Goal: Task Accomplishment & Management: Manage account settings

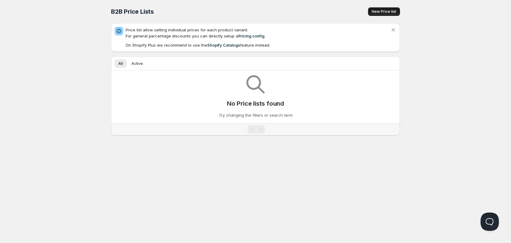
click at [391, 12] on span "New Price list" at bounding box center [384, 11] width 25 height 5
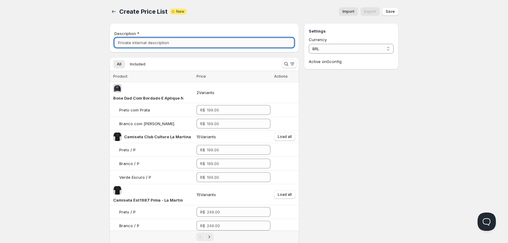
click at [147, 44] on input "Description" at bounding box center [204, 43] width 180 height 10
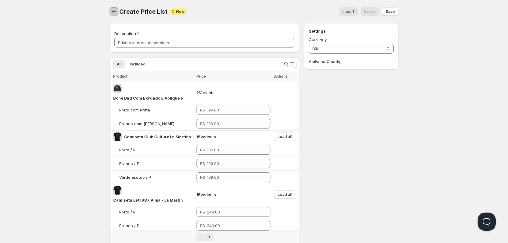
click at [117, 11] on icon "button" at bounding box center [114, 12] width 6 height 6
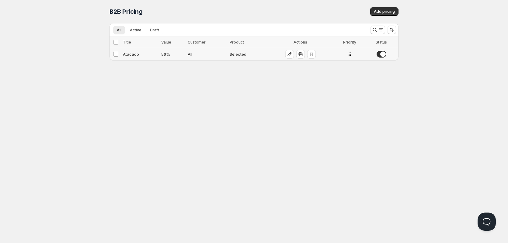
click at [155, 56] on div "Atacado" at bounding box center [140, 54] width 35 height 6
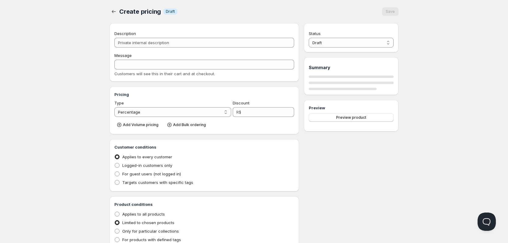
type input "Atacado"
type input "ATACADO"
type input "56"
radio input "true"
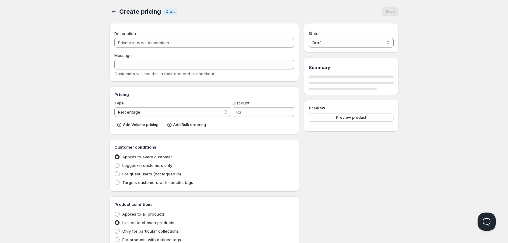
checkbox input "true"
select select "1"
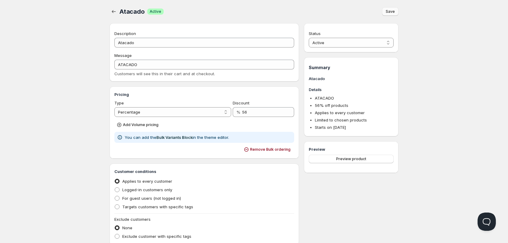
click at [388, 12] on span "Save" at bounding box center [390, 11] width 9 height 5
click at [116, 12] on icon "button" at bounding box center [114, 12] width 6 height 6
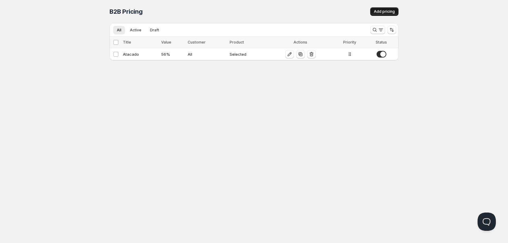
click at [384, 12] on span "Add pricing" at bounding box center [384, 11] width 21 height 5
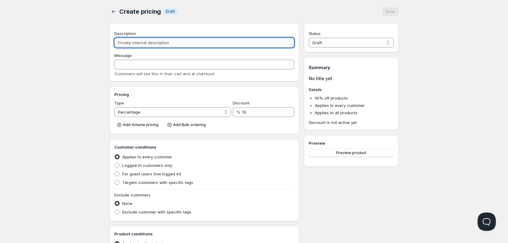
click at [166, 40] on input "Description" at bounding box center [204, 43] width 180 height 10
type input "A"
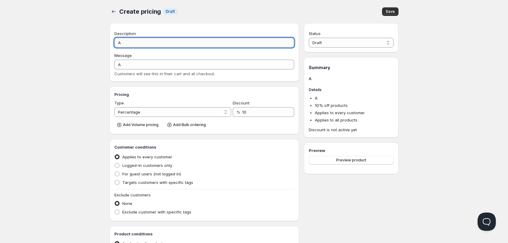
type input "At"
type input "AT"
type input "Ata"
type input "ATA"
type input "Atac"
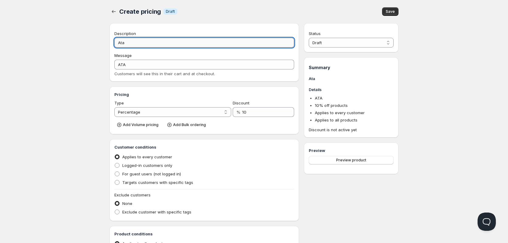
type input "ATAC"
type input "Ataca"
type input "ATACA"
type input "Atacad"
type input "ATACAD"
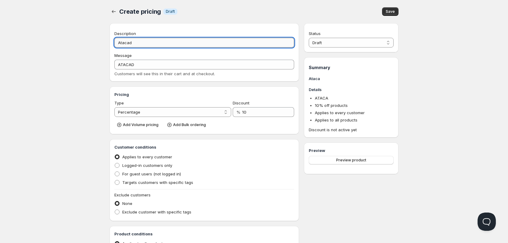
type input "Atacado"
type input "ATACADO"
type input "Atacado P"
type input "ATACADO_P"
type input "Atacado Pr"
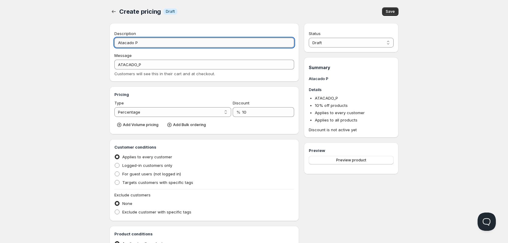
type input "ATACADO_PR"
type input "Atacado Pro"
type input "ATACADO_PRO"
type input "Atacado Pron"
type input "ATACADO_PRON"
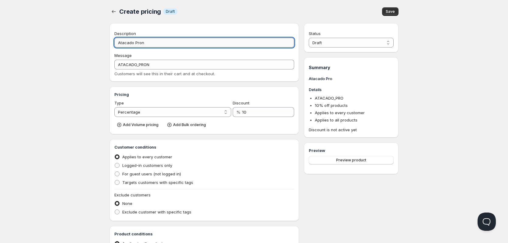
type input "Atacado Pront"
type input "ATACADO_PRONT"
type input "Atacado Pronta"
type input "ATACADO_PRONTA"
type input "Atacado Pronta E"
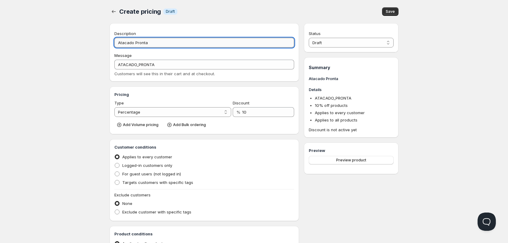
type input "ATACADO_PRONTA_E"
type input "Atacado Pronta En"
type input "ATACADO_PRONTA_EN"
type input "Atacado Pronta Ent"
type input "ATACADO_PRONTA_ENT"
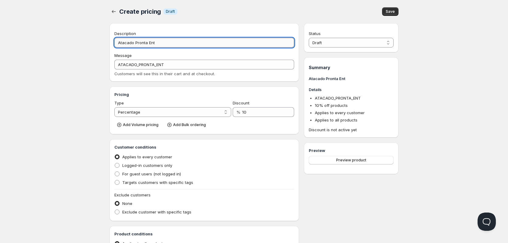
type input "Atacado Pronta Entr"
type input "ATACADO_PRONTA_ENTR"
type input "Atacado Pronta Entre"
type input "ATACADO_PRONTA_ENTRE"
type input "Atacado Pronta Entreg"
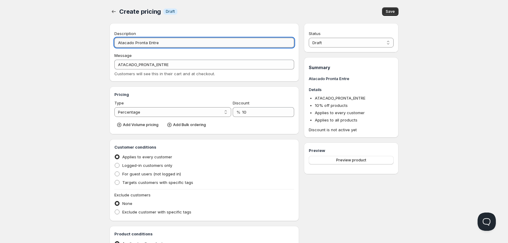
type input "ATACADO_PRONTA_ENTREG"
type input "Atacado Pronta Entrega"
type input "ATACADO_PRONTA_ENTREGA"
type input "Atacado Pronta Entrega"
click at [209, 114] on select "Percentage Absolute" at bounding box center [172, 112] width 117 height 10
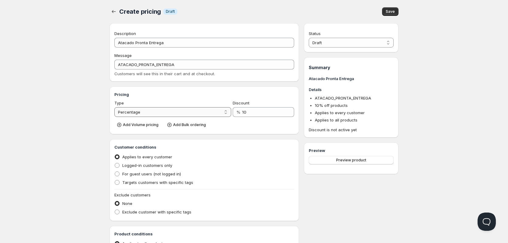
click at [211, 114] on select "Percentage Absolute" at bounding box center [172, 112] width 117 height 10
click at [251, 114] on input "10" at bounding box center [263, 112] width 43 height 10
drag, startPoint x: 251, startPoint y: 114, endPoint x: 240, endPoint y: 113, distance: 11.3
click at [240, 113] on div "% 10" at bounding box center [263, 112] width 61 height 10
type input "70"
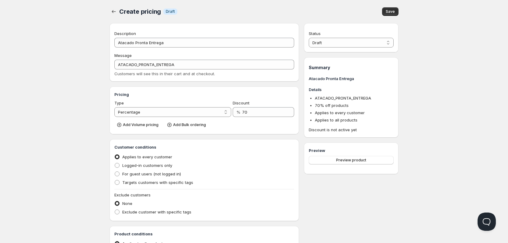
click at [249, 123] on div "Add Volume pricing Add Bulk ordering" at bounding box center [204, 124] width 180 height 10
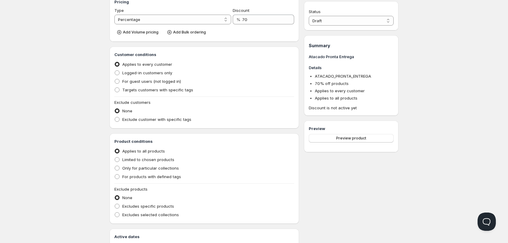
scroll to position [122, 0]
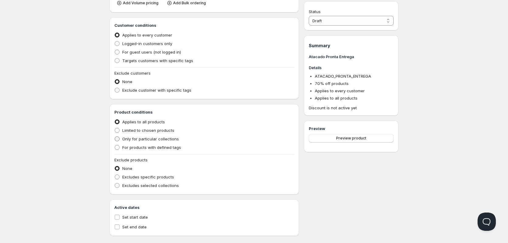
click at [118, 139] on span at bounding box center [117, 138] width 5 height 5
click at [115, 137] on input "Only for particular collections" at bounding box center [115, 136] width 0 height 0
radio input "true"
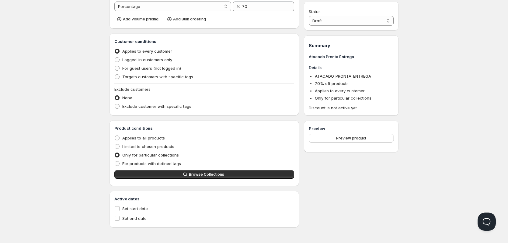
scroll to position [106, 0]
click at [206, 175] on span "Browse Collections" at bounding box center [206, 174] width 35 height 5
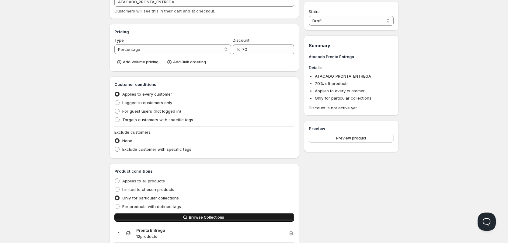
scroll to position [0, 0]
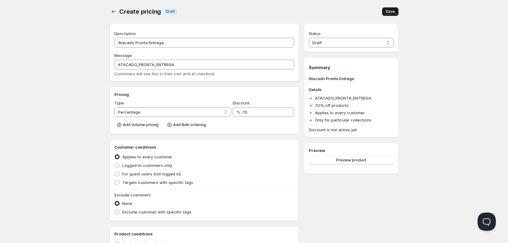
click at [393, 10] on span "Save" at bounding box center [390, 11] width 9 height 5
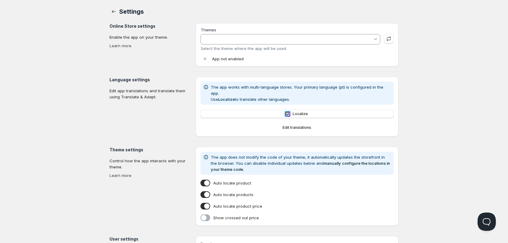
type input "Sense"
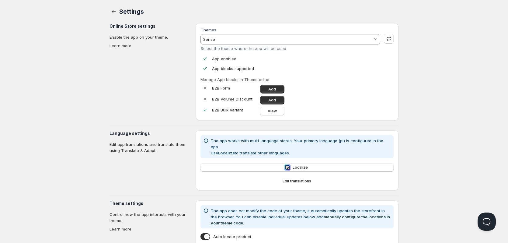
scroll to position [91, 0]
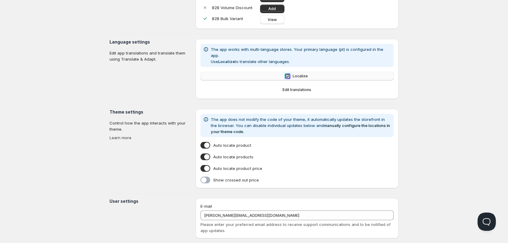
click at [305, 74] on span "Localize" at bounding box center [300, 76] width 15 height 5
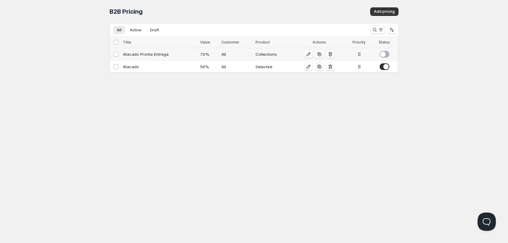
click at [386, 56] on span at bounding box center [385, 54] width 10 height 7
click at [156, 55] on div "Atacado Pronta Entrega" at bounding box center [160, 54] width 74 height 6
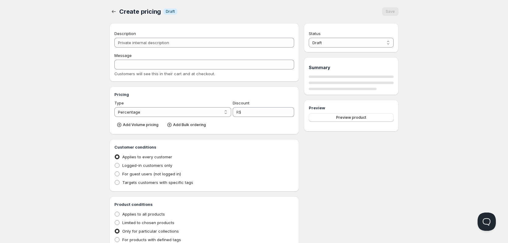
type input "Atacado Pronta Entrega"
type input "ATACADO_PRONTA_ENTREGA"
type input "70"
radio input "true"
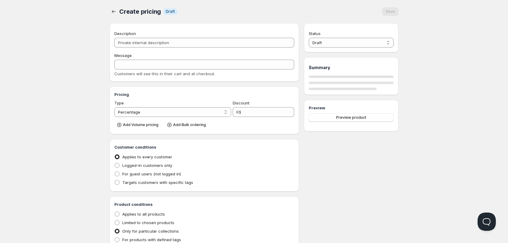
select select "1"
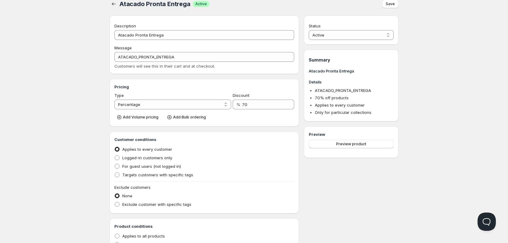
scroll to position [4, 0]
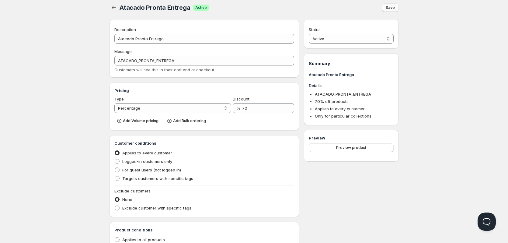
click at [389, 10] on button "Save" at bounding box center [390, 7] width 16 height 9
click at [168, 121] on icon "button" at bounding box center [169, 121] width 2 height 2
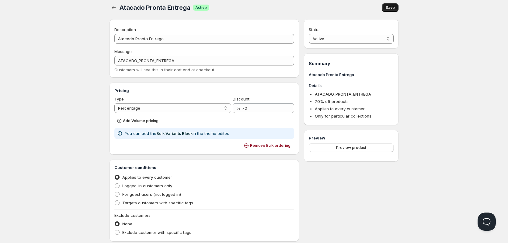
click at [391, 6] on span "Save" at bounding box center [390, 7] width 9 height 5
click at [386, 12] on div "Atacado Pronta Entrega. This page is ready Atacado Pronta Entrega Success Activ…" at bounding box center [254, 7] width 289 height 23
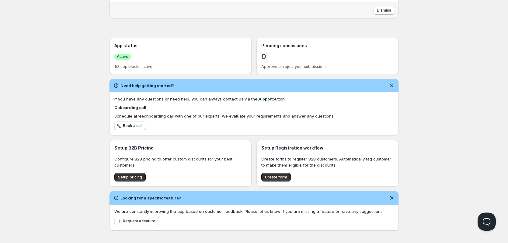
scroll to position [105, 0]
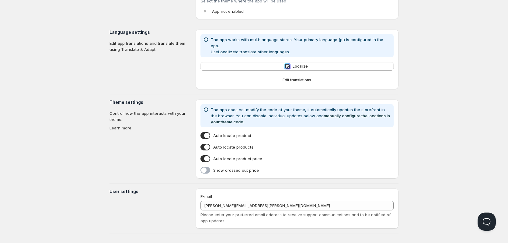
type input "Sense"
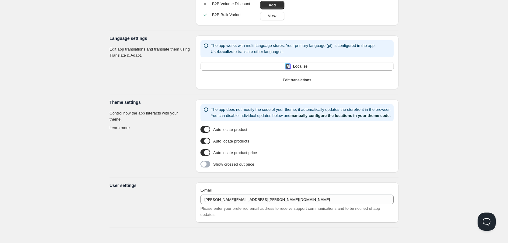
scroll to position [101, 0]
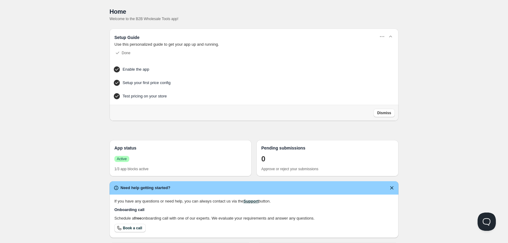
scroll to position [105, 0]
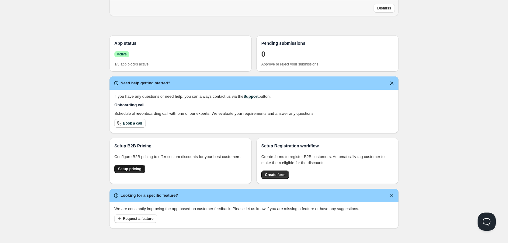
click at [131, 168] on span "Setup pricing" at bounding box center [129, 168] width 23 height 5
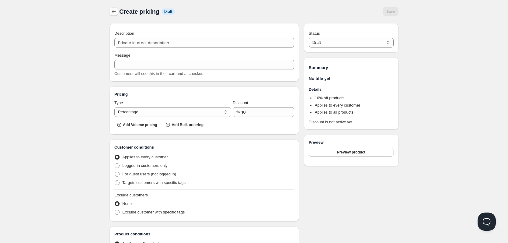
click at [117, 13] on button "button" at bounding box center [114, 11] width 9 height 9
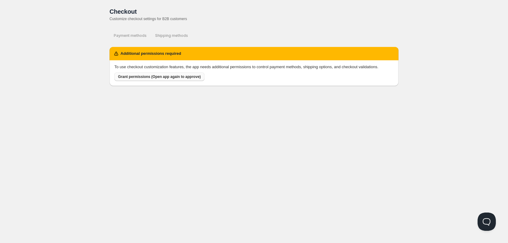
click at [138, 74] on button "Grant permissions (Open app again to approve)" at bounding box center [159, 76] width 90 height 9
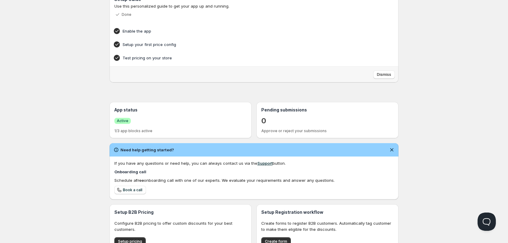
scroll to position [105, 0]
